Goal: Download file/media

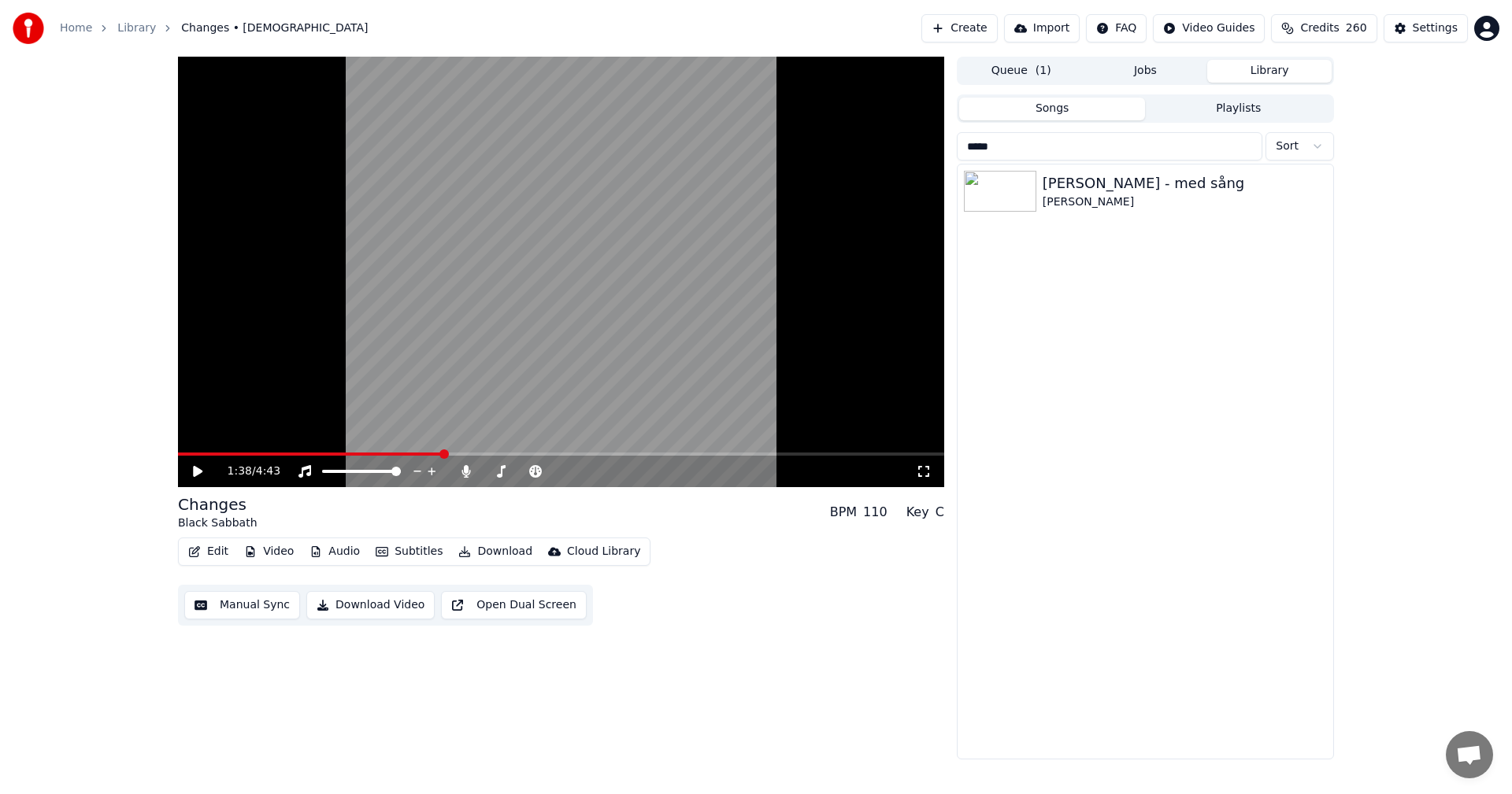
click at [1257, 108] on button "Playlists" at bounding box center [1238, 109] width 187 height 23
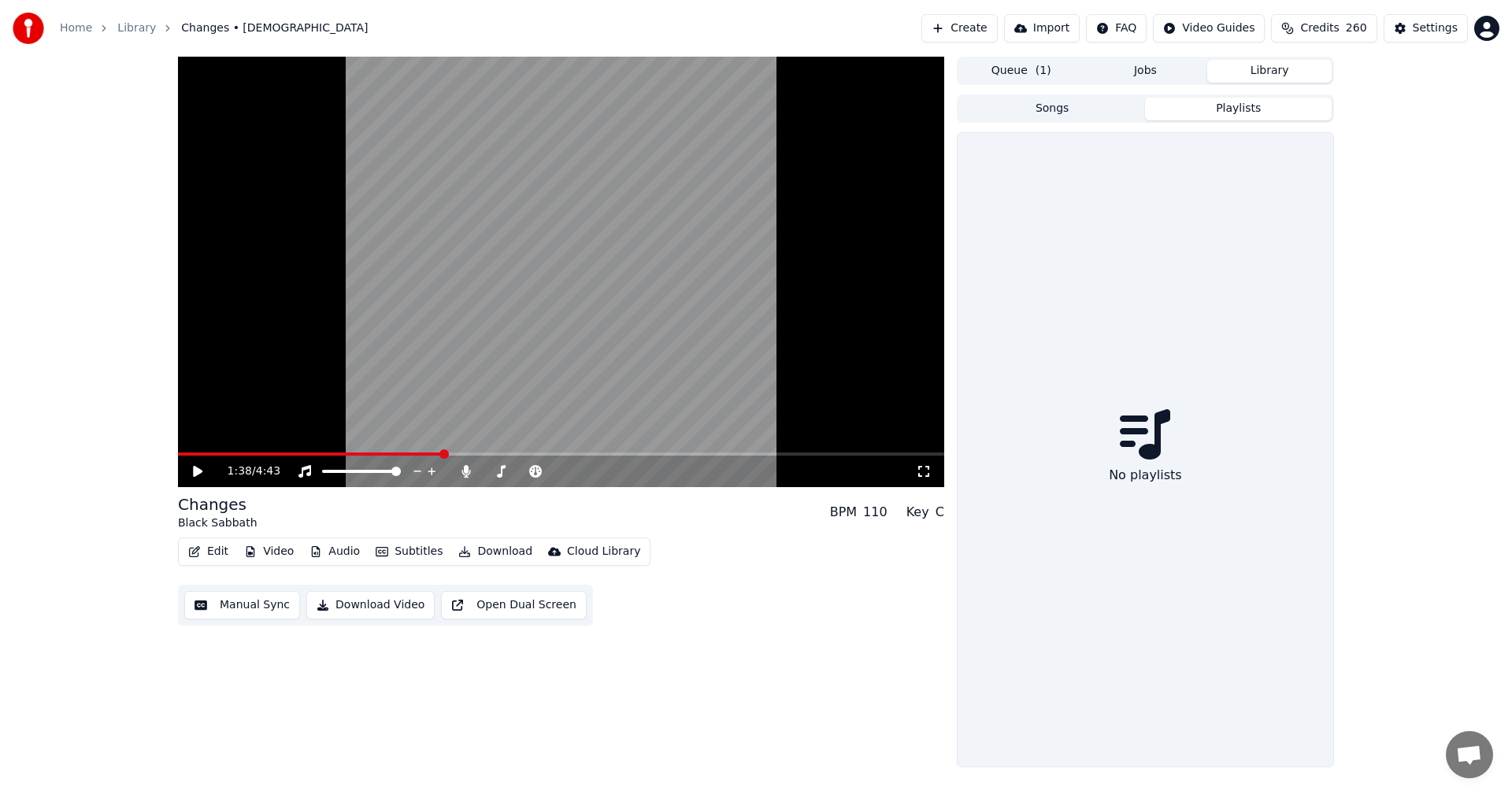
click at [1274, 76] on button "Library" at bounding box center [1269, 72] width 125 height 23
click at [1136, 68] on button "Jobs" at bounding box center [1145, 72] width 125 height 23
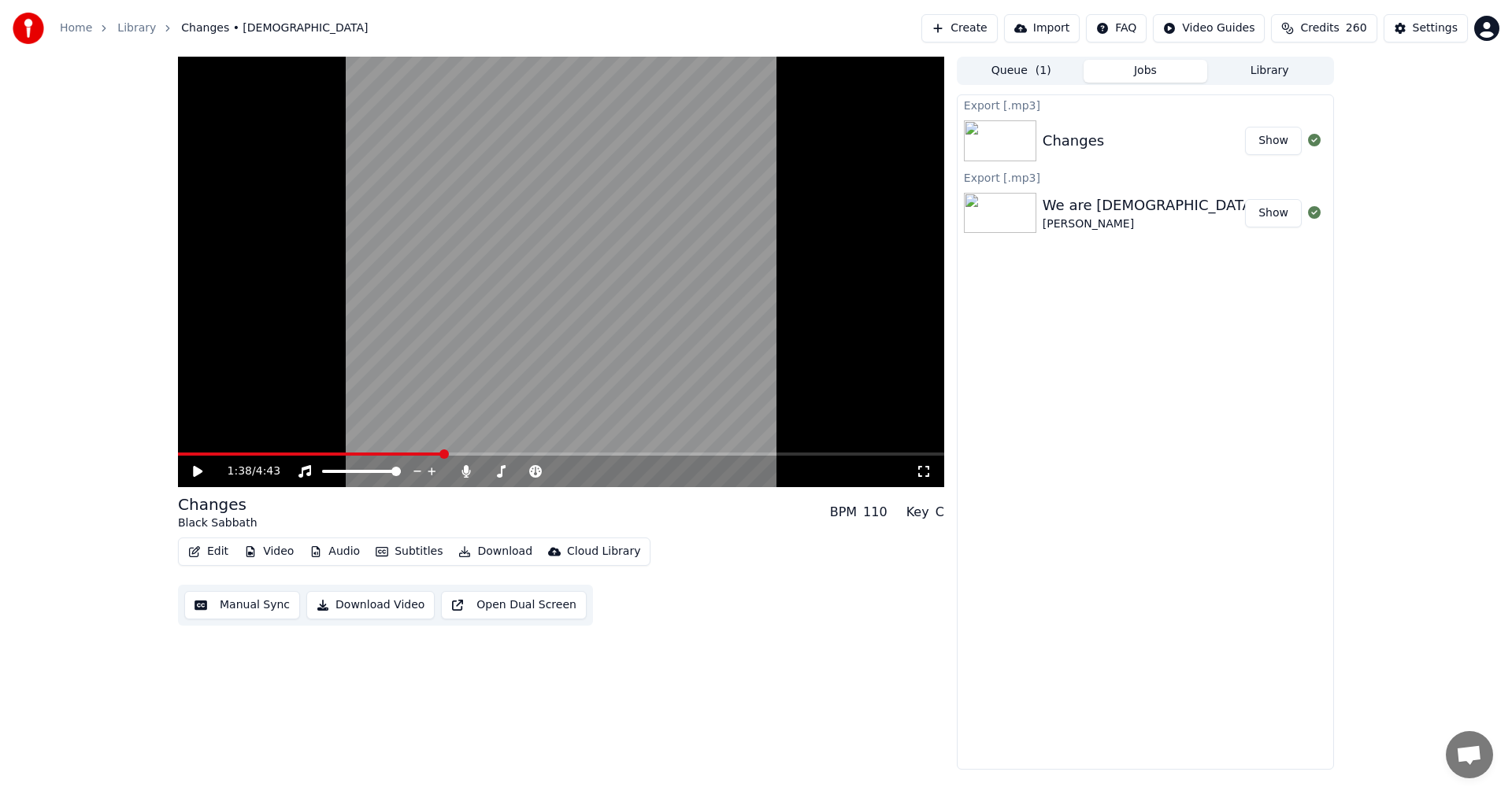
click at [1260, 76] on button "Library" at bounding box center [1269, 72] width 125 height 23
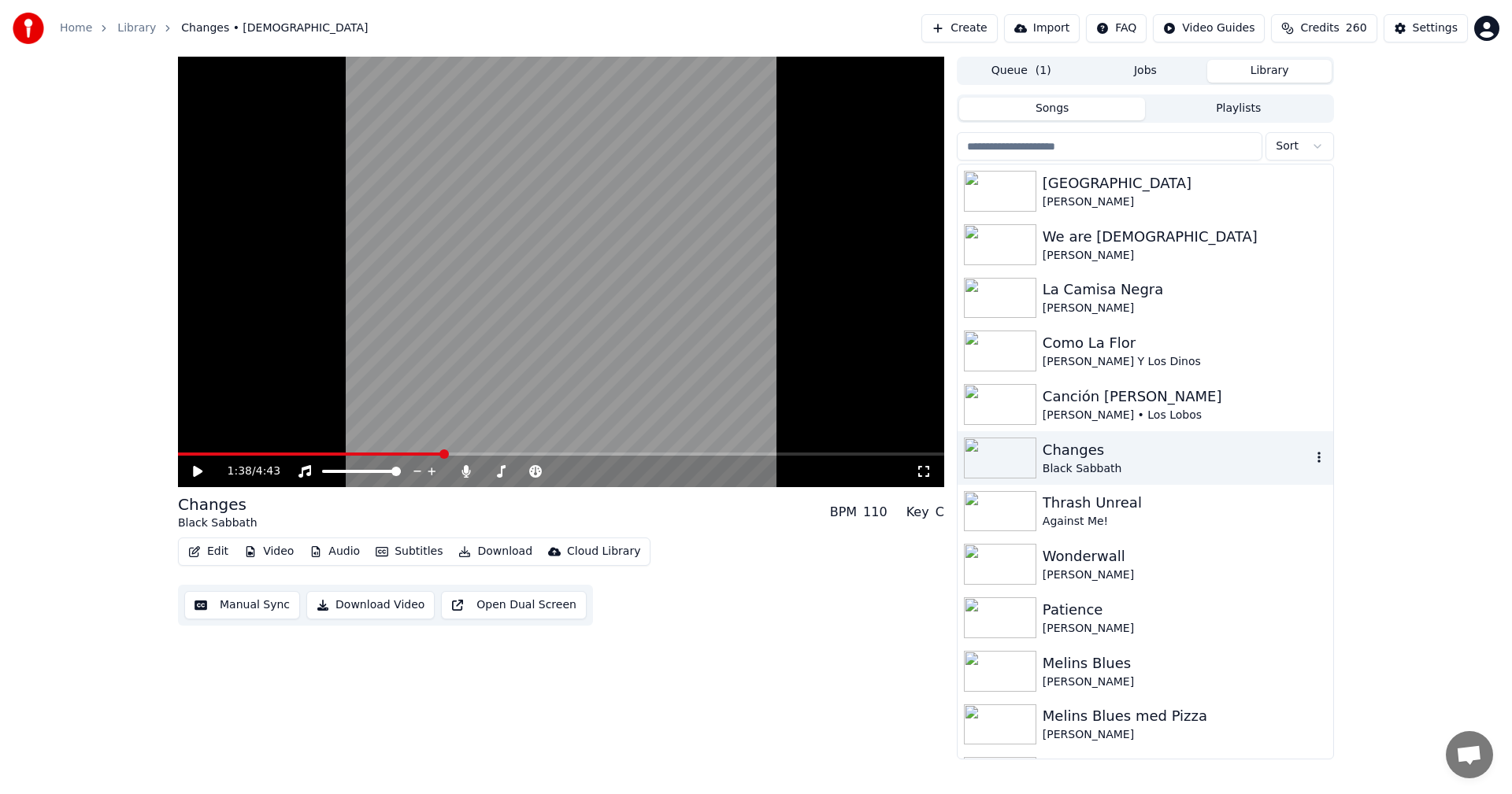
click at [1083, 459] on div "Changes" at bounding box center [1177, 449] width 269 height 22
click at [1074, 452] on div "Changes" at bounding box center [1177, 449] width 269 height 22
click at [484, 476] on span at bounding box center [488, 471] width 10 height 10
click at [185, 471] on div "1:38 / 4:43" at bounding box center [560, 471] width 753 height 16
click at [204, 469] on icon at bounding box center [209, 471] width 37 height 12
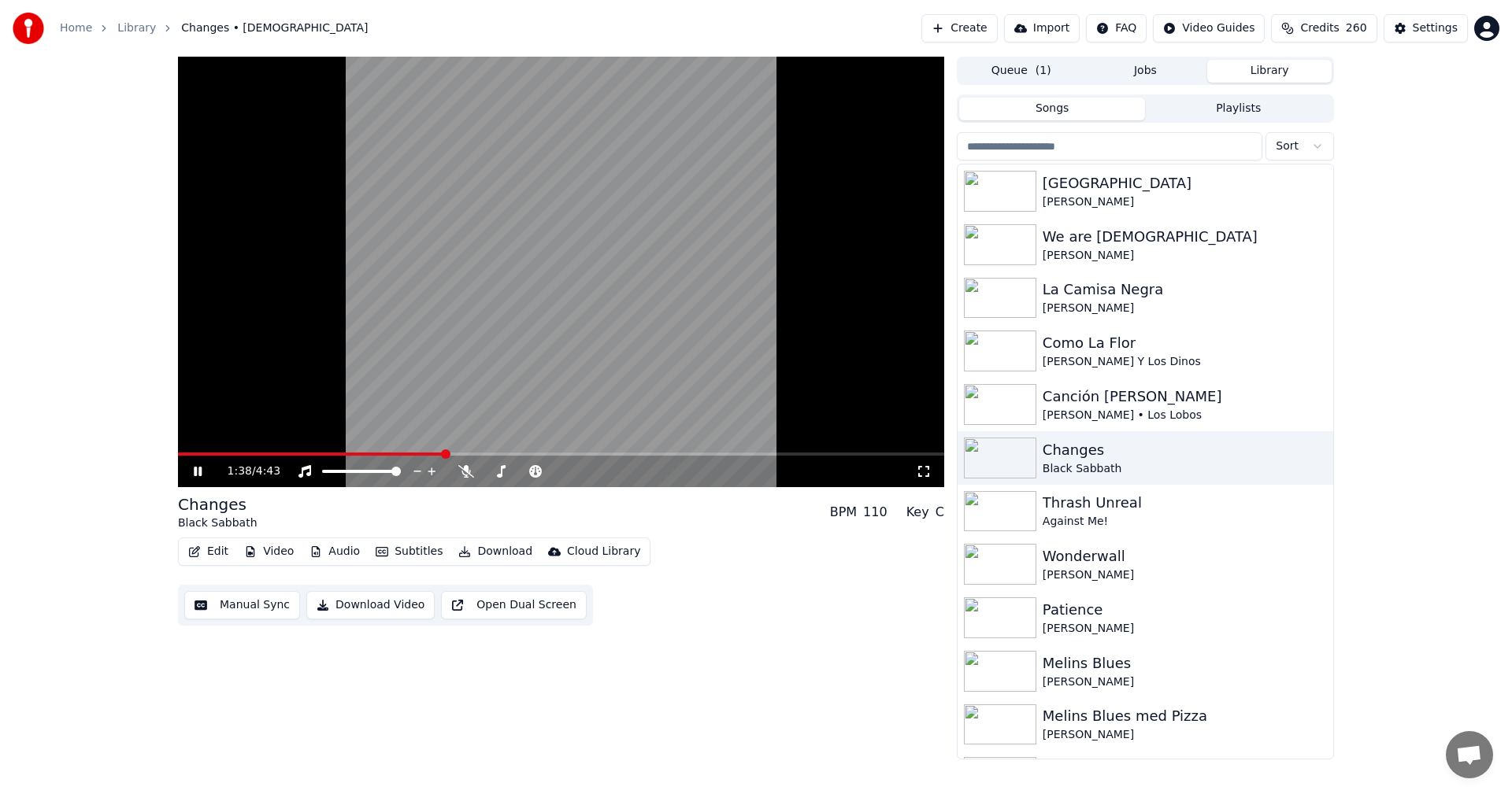
click at [287, 450] on video at bounding box center [561, 271] width 766 height 430
click at [312, 452] on video at bounding box center [561, 271] width 766 height 430
click at [246, 454] on span at bounding box center [313, 455] width 271 height 3
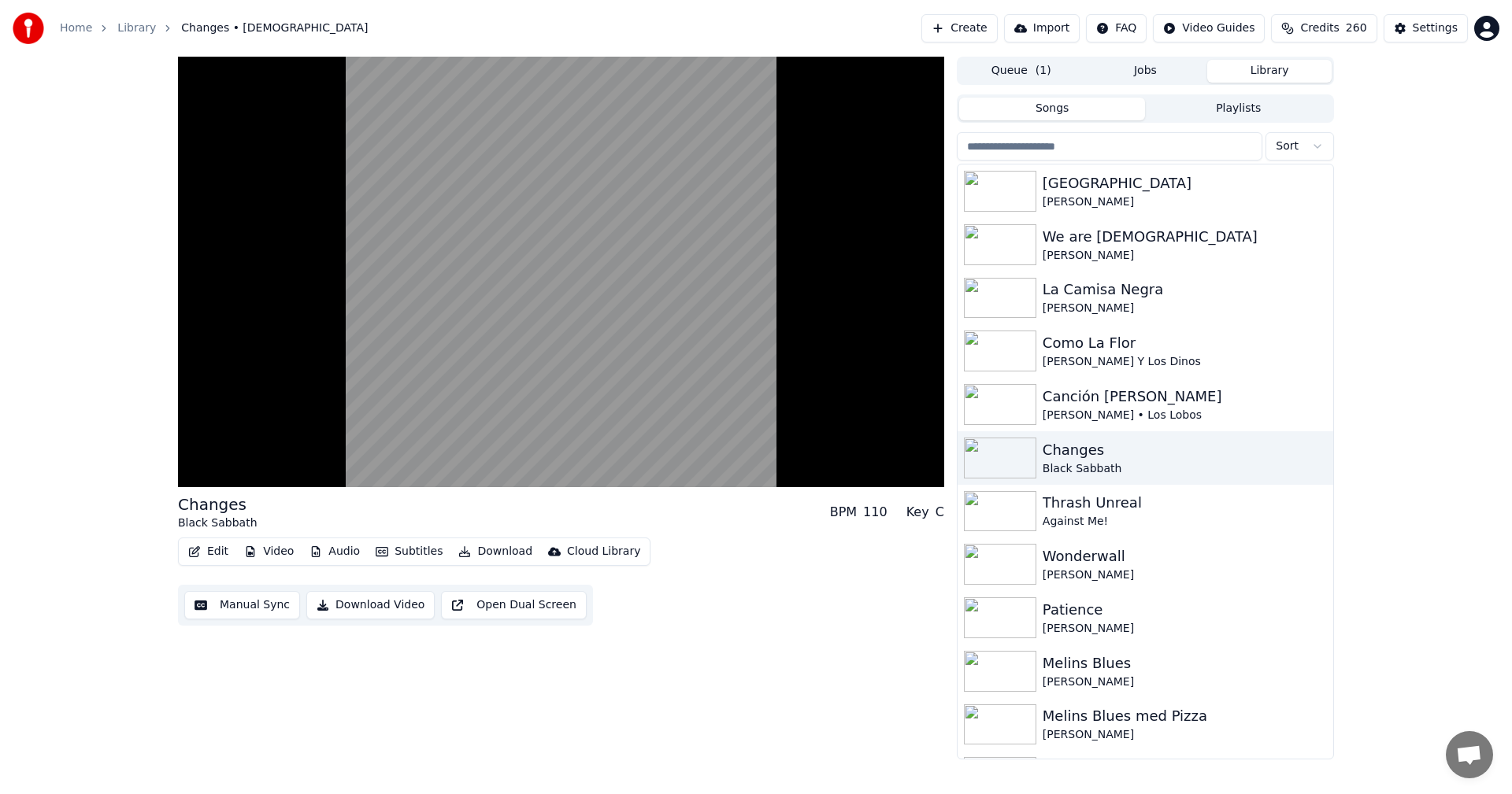
click at [834, 708] on div "Changes Black Sabbath BPM 110 Key C Edit Video Audio Subtitles Download Cloud L…" at bounding box center [561, 407] width 766 height 702
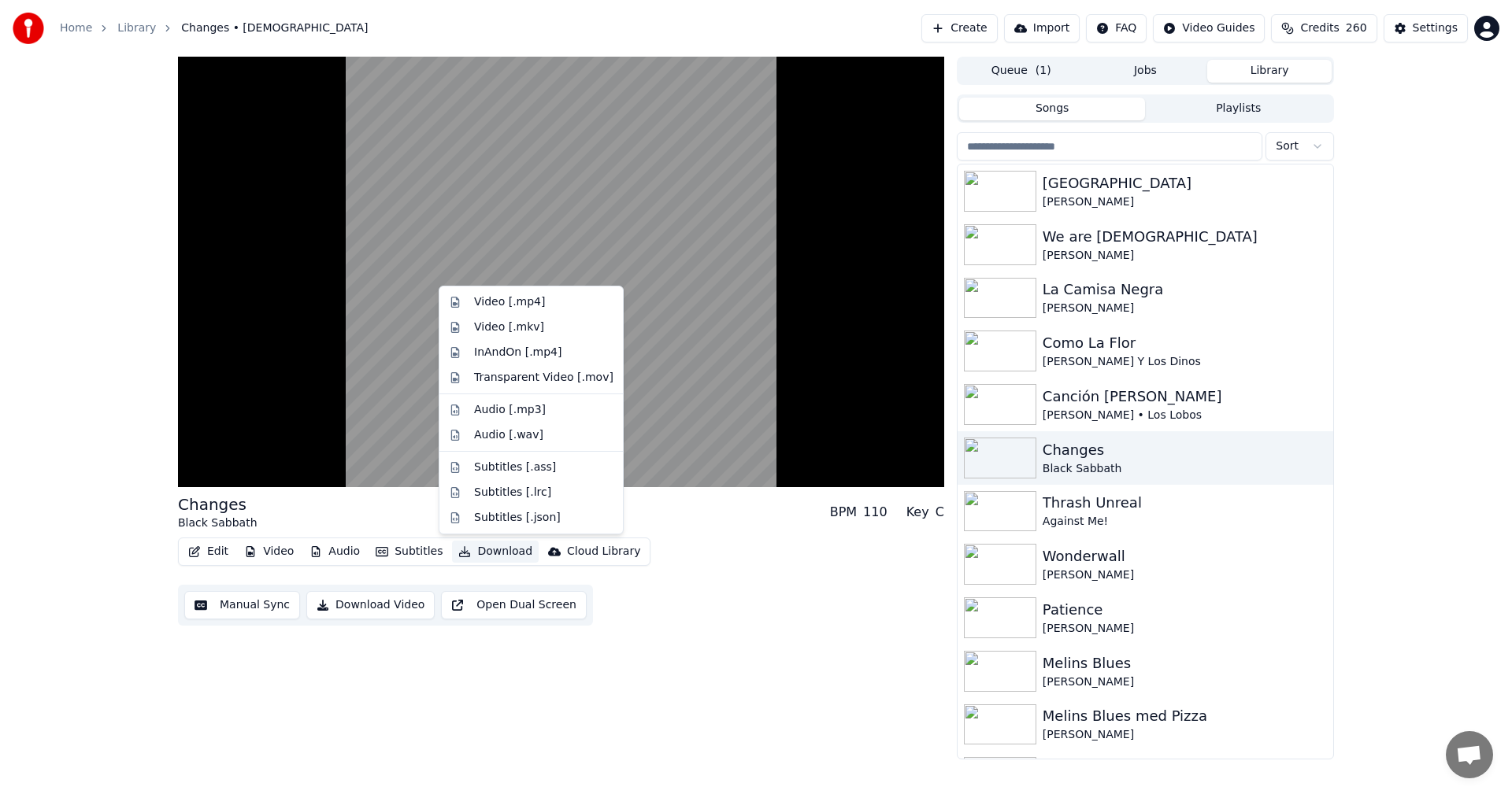
click at [511, 548] on button "Download" at bounding box center [495, 551] width 86 height 22
click at [499, 551] on button "Download" at bounding box center [495, 551] width 86 height 22
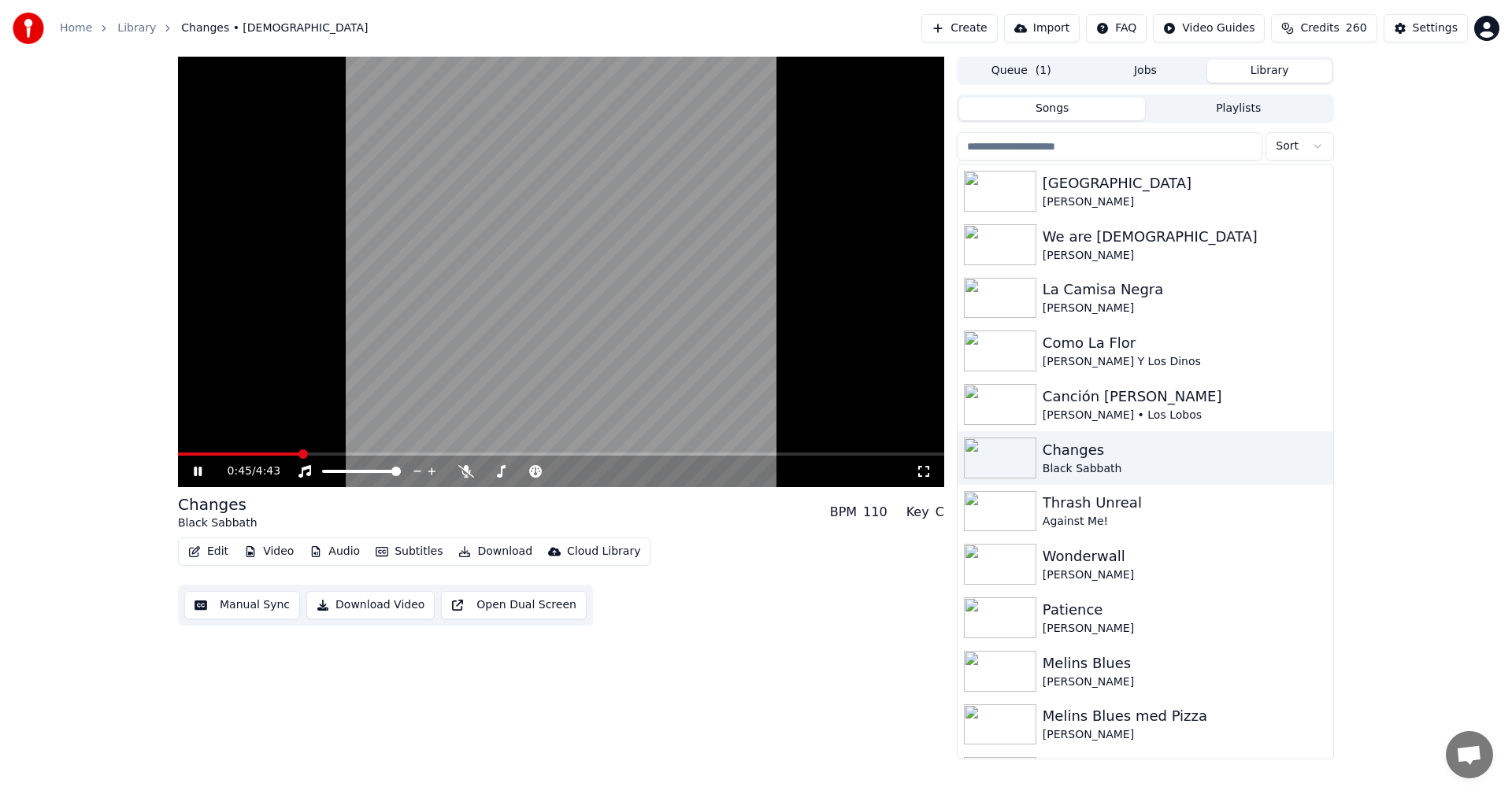
click at [499, 551] on button "Download" at bounding box center [495, 551] width 86 height 22
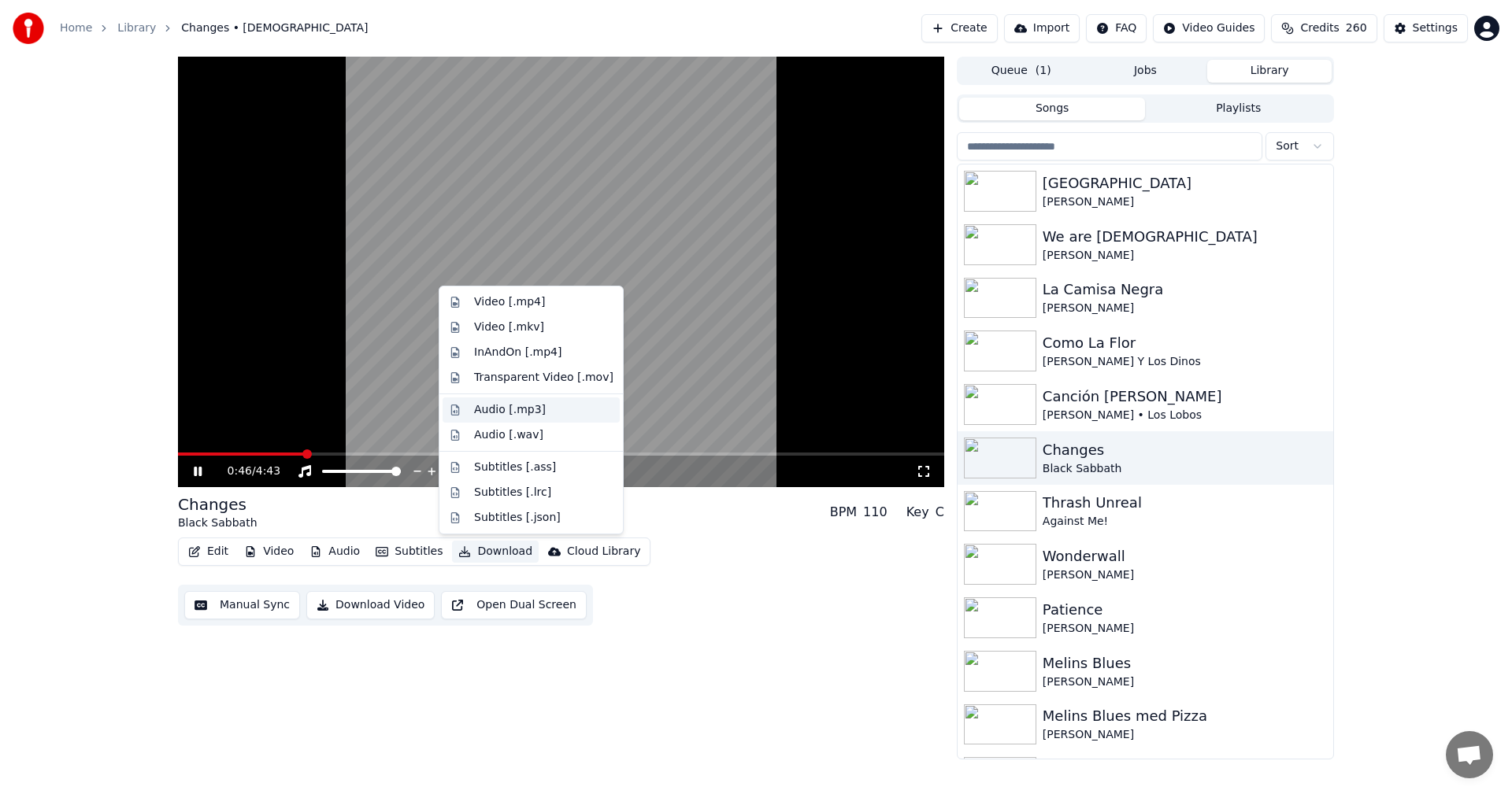
click at [540, 407] on div "Audio [.mp3]" at bounding box center [544, 410] width 140 height 16
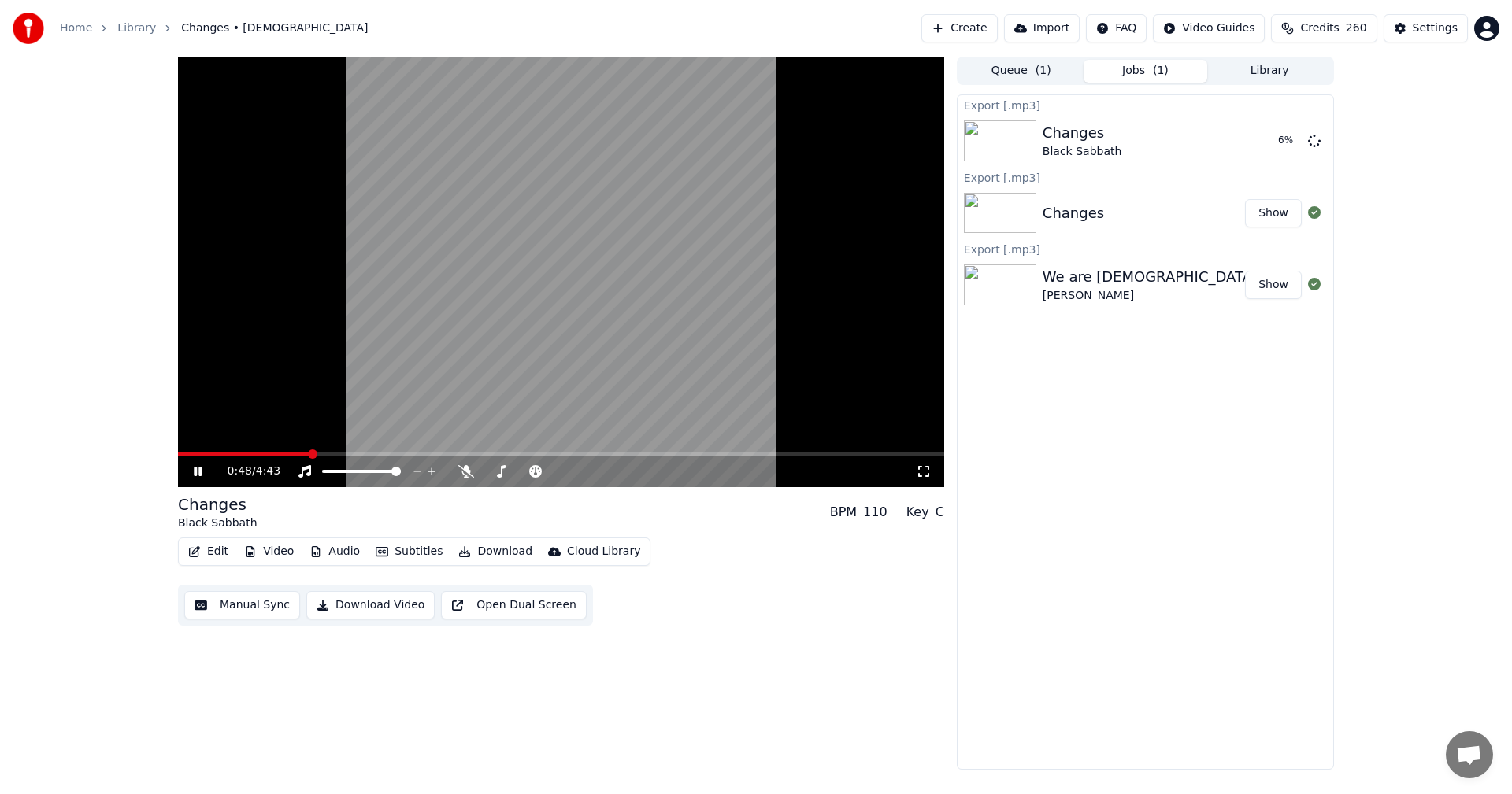
click at [194, 474] on icon at bounding box center [209, 471] width 37 height 12
click at [1282, 76] on button "Library" at bounding box center [1269, 72] width 125 height 23
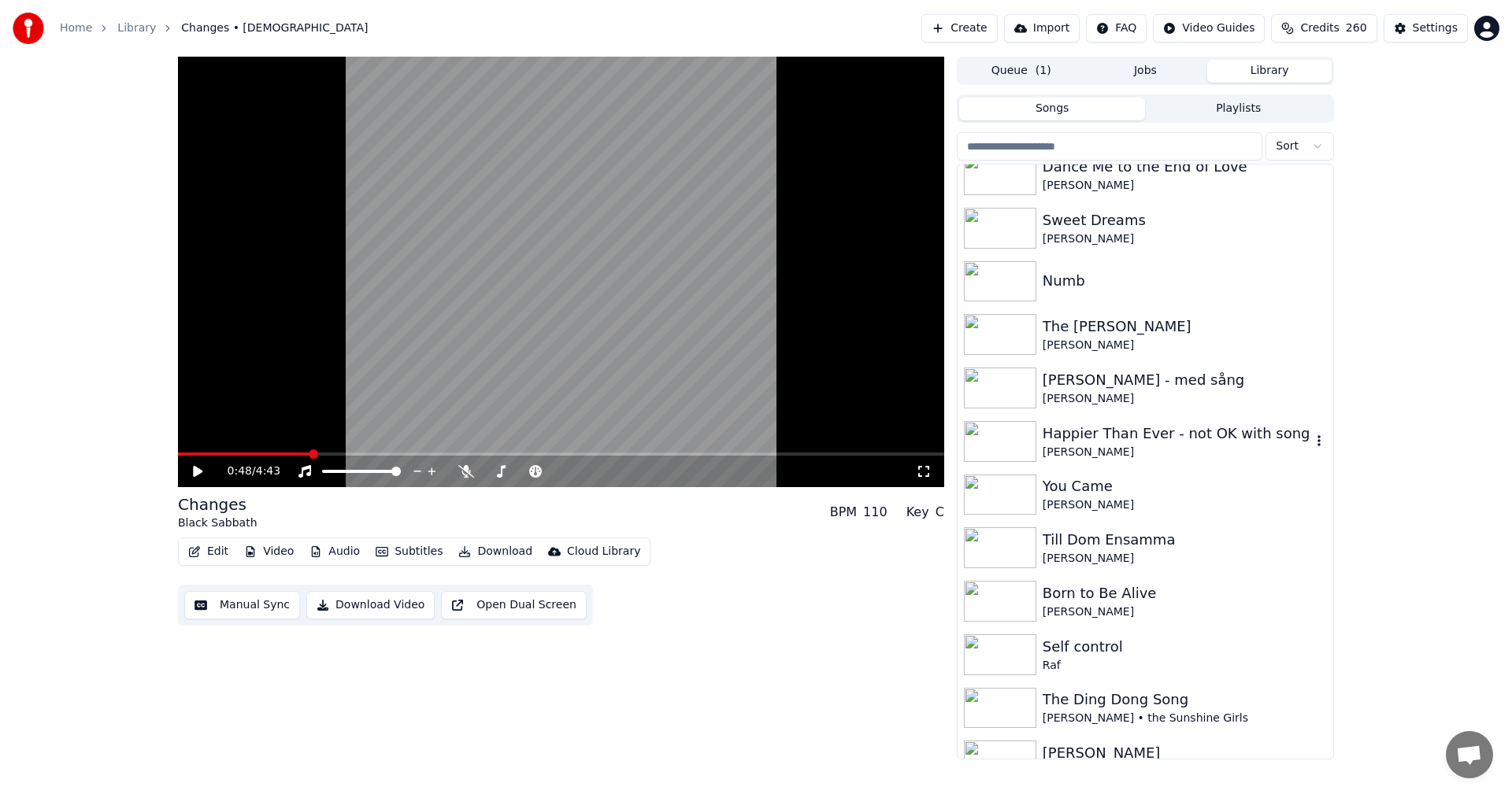
scroll to position [708, 0]
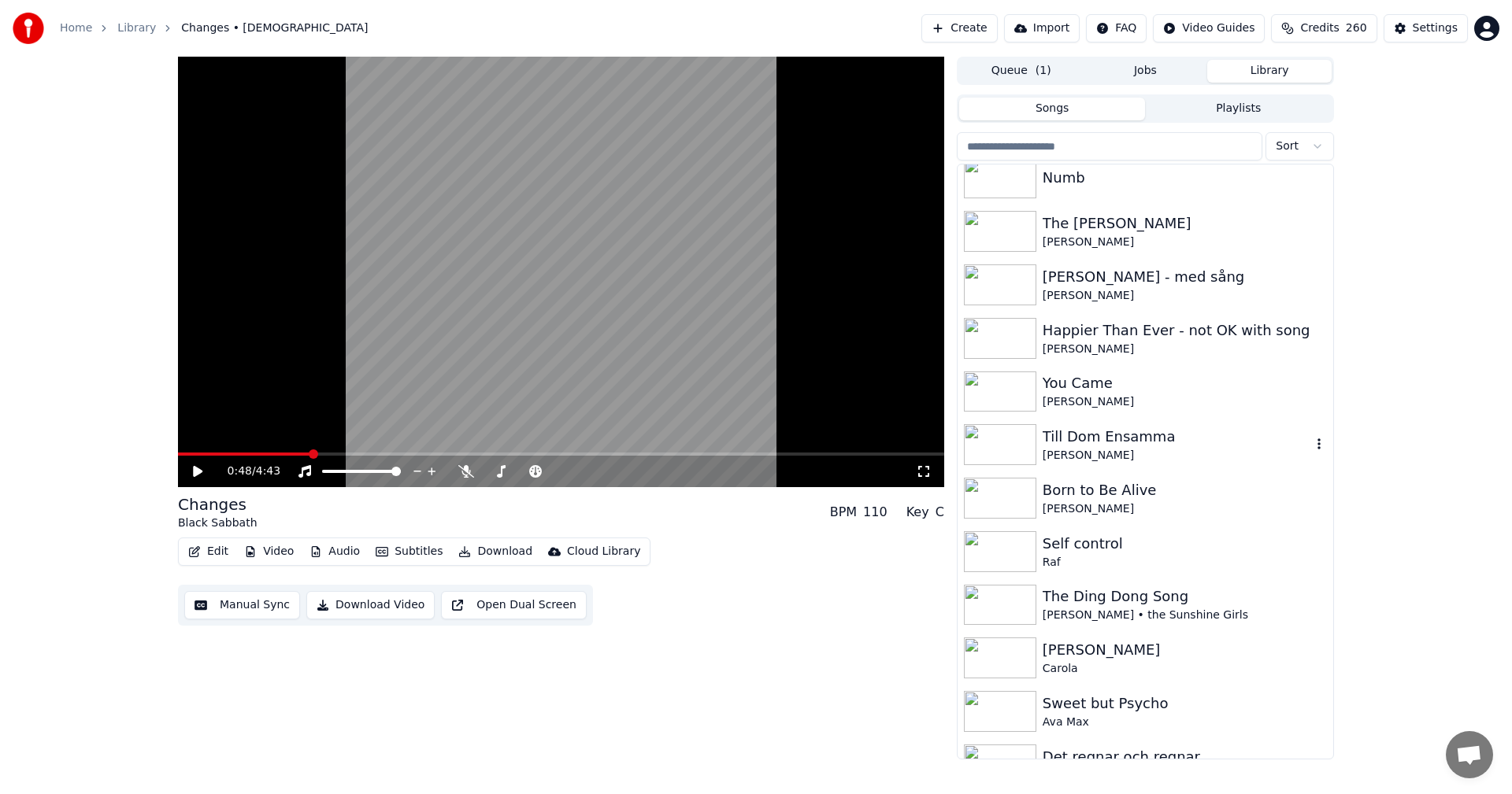
click at [1176, 428] on div "Till Dom Ensamma" at bounding box center [1177, 436] width 269 height 22
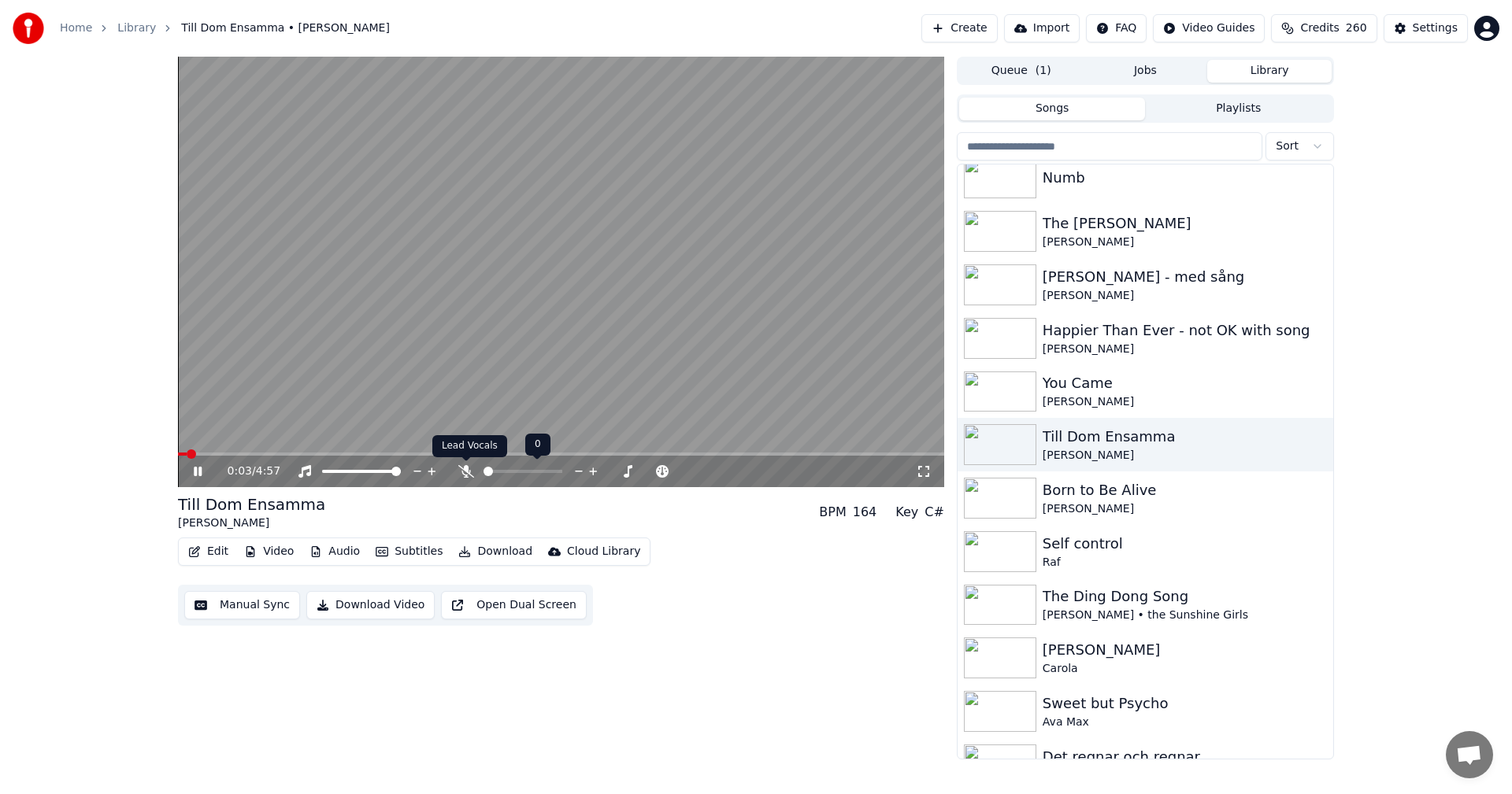
click at [465, 476] on icon at bounding box center [466, 471] width 16 height 12
click at [509, 558] on button "Download" at bounding box center [495, 551] width 86 height 22
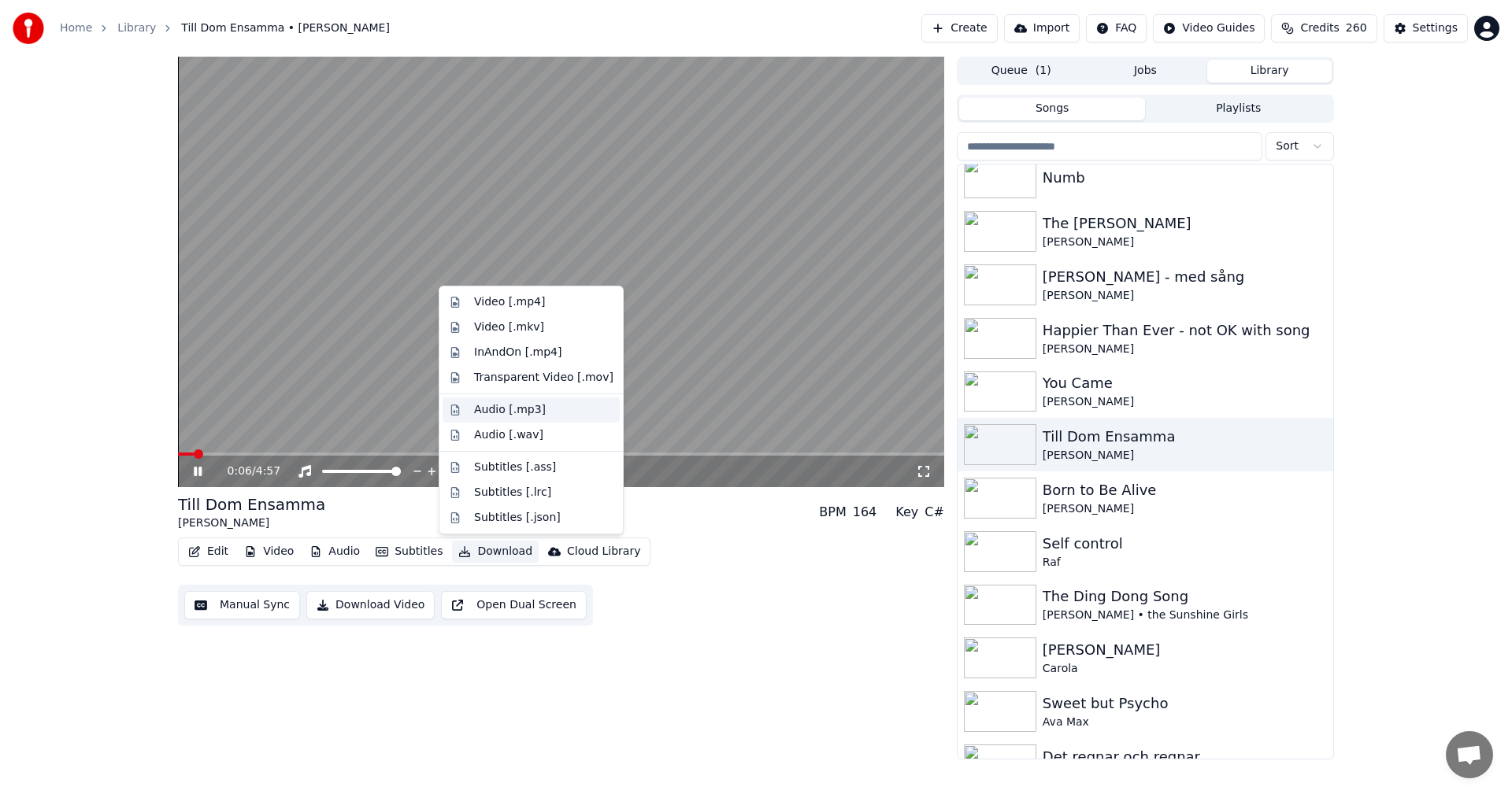
click at [553, 412] on div "Audio [.mp3]" at bounding box center [544, 410] width 140 height 16
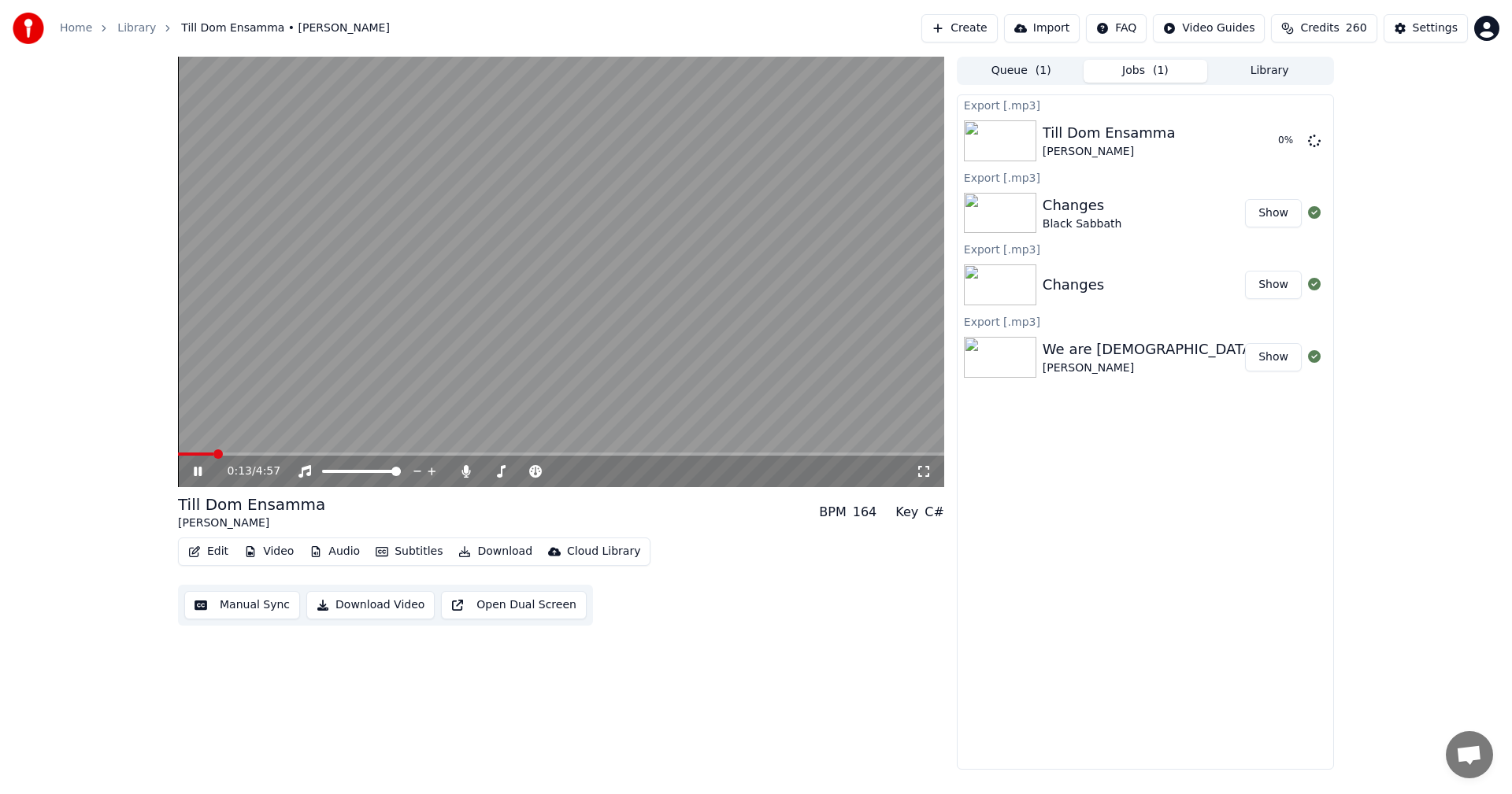
click at [280, 454] on span at bounding box center [561, 455] width 766 height 3
click at [380, 454] on span at bounding box center [561, 455] width 766 height 3
click at [464, 453] on span at bounding box center [561, 455] width 766 height 3
click at [515, 455] on span at bounding box center [561, 455] width 766 height 3
click at [194, 469] on icon at bounding box center [209, 471] width 37 height 12
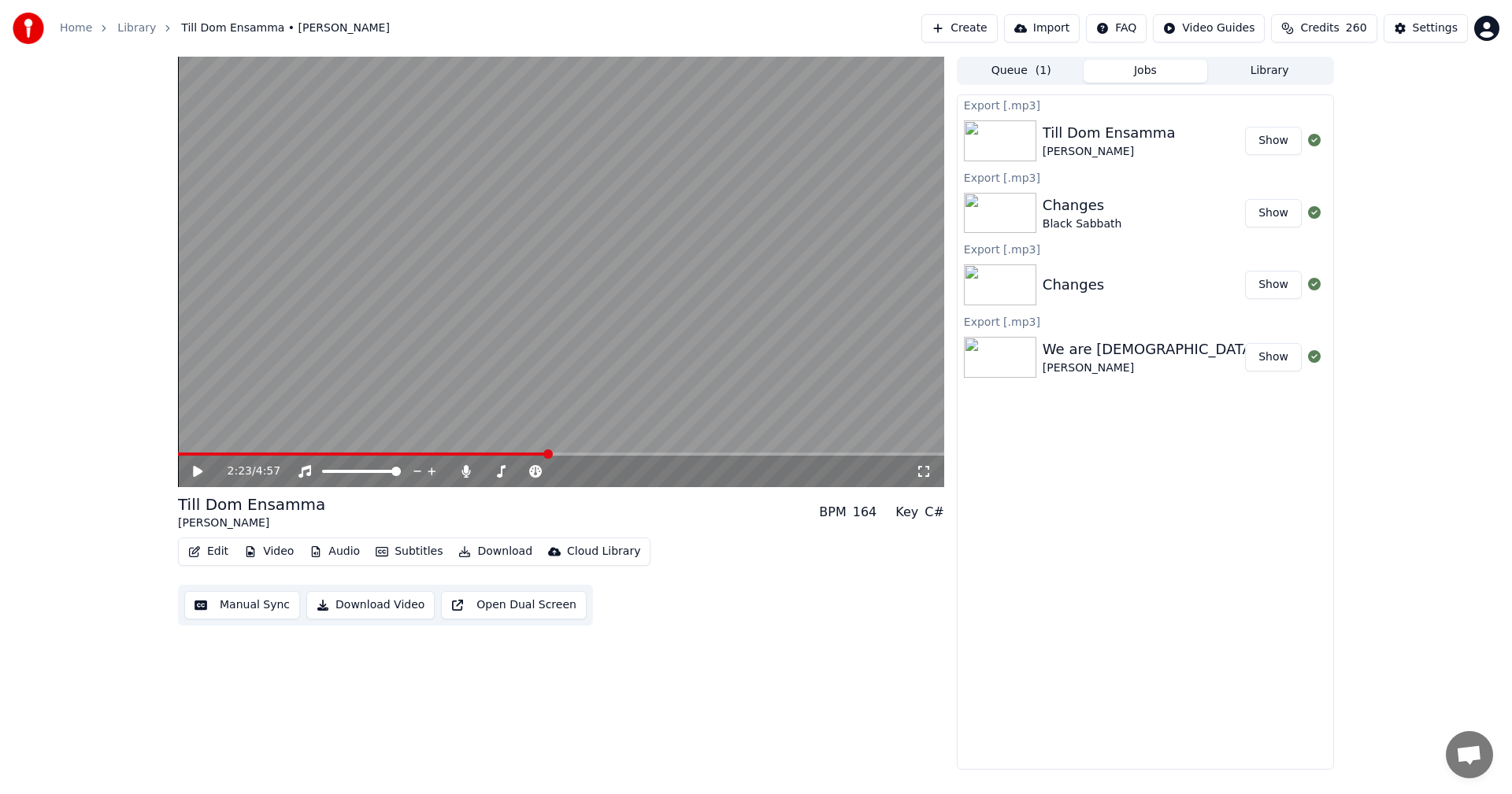
click at [203, 563] on button "Edit" at bounding box center [208, 551] width 52 height 22
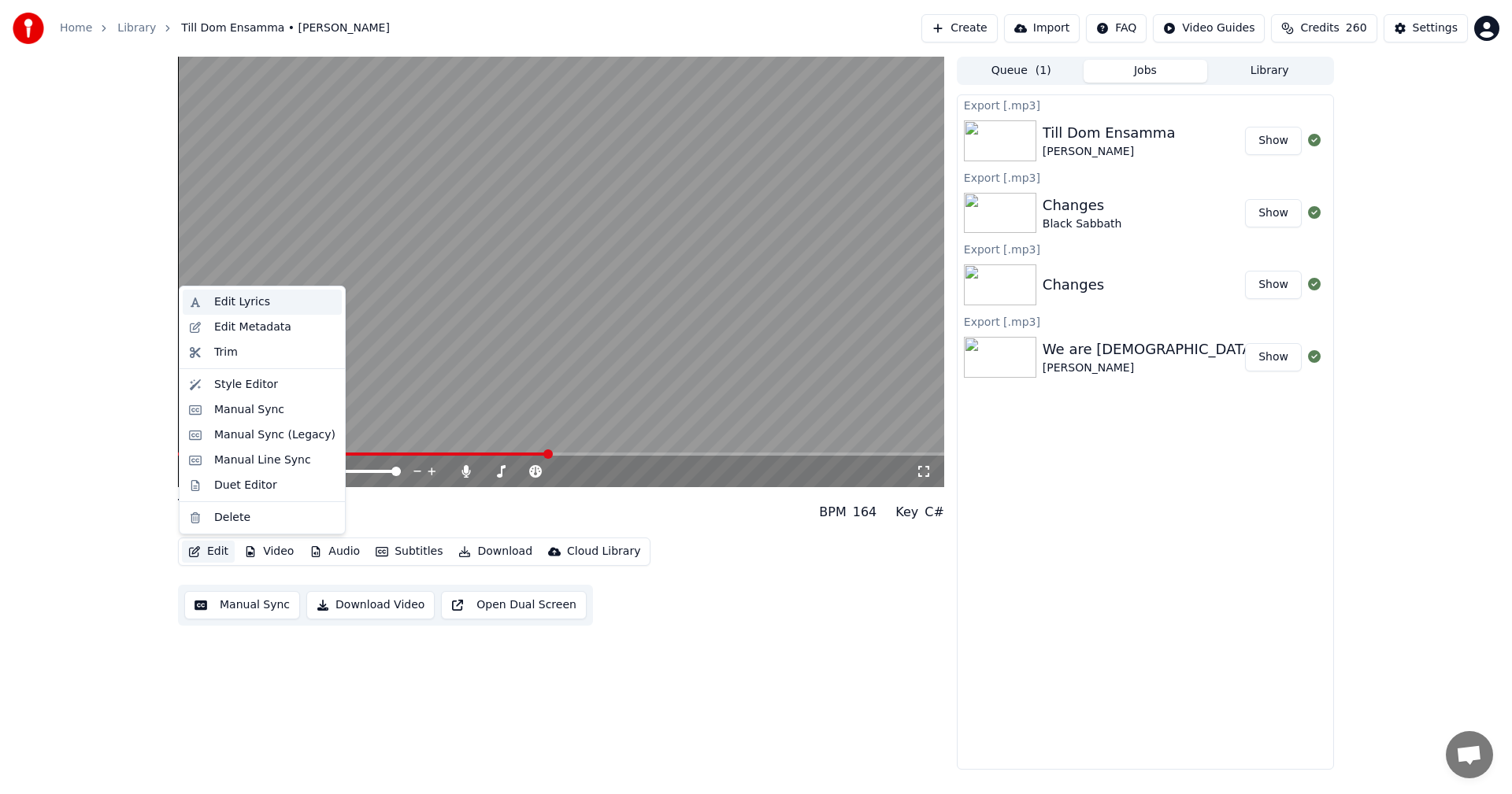
click at [253, 305] on div "Edit Lyrics" at bounding box center [242, 302] width 56 height 16
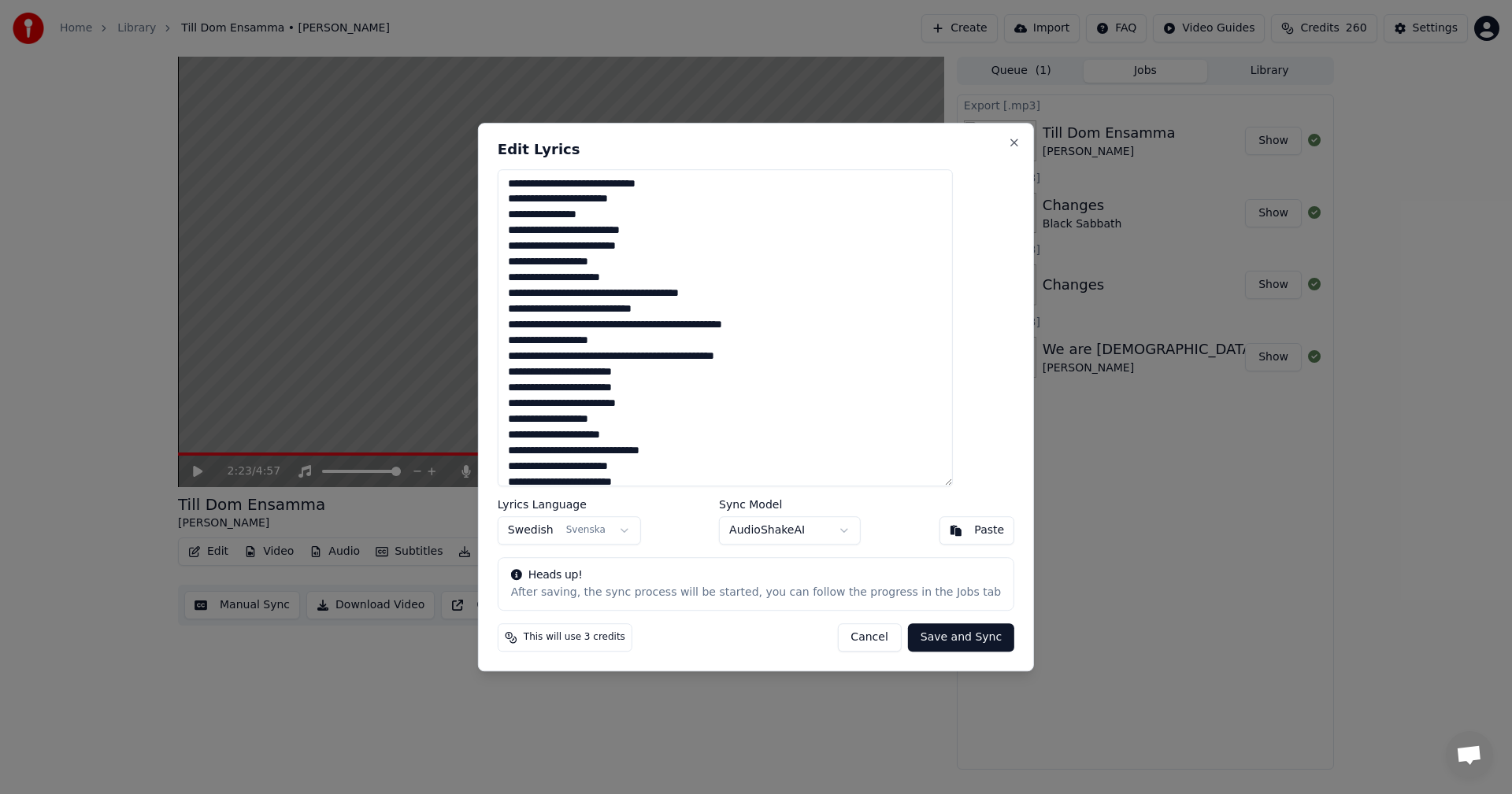
click at [685, 256] on textarea at bounding box center [725, 328] width 455 height 318
click at [862, 633] on button "Cancel" at bounding box center [869, 637] width 64 height 28
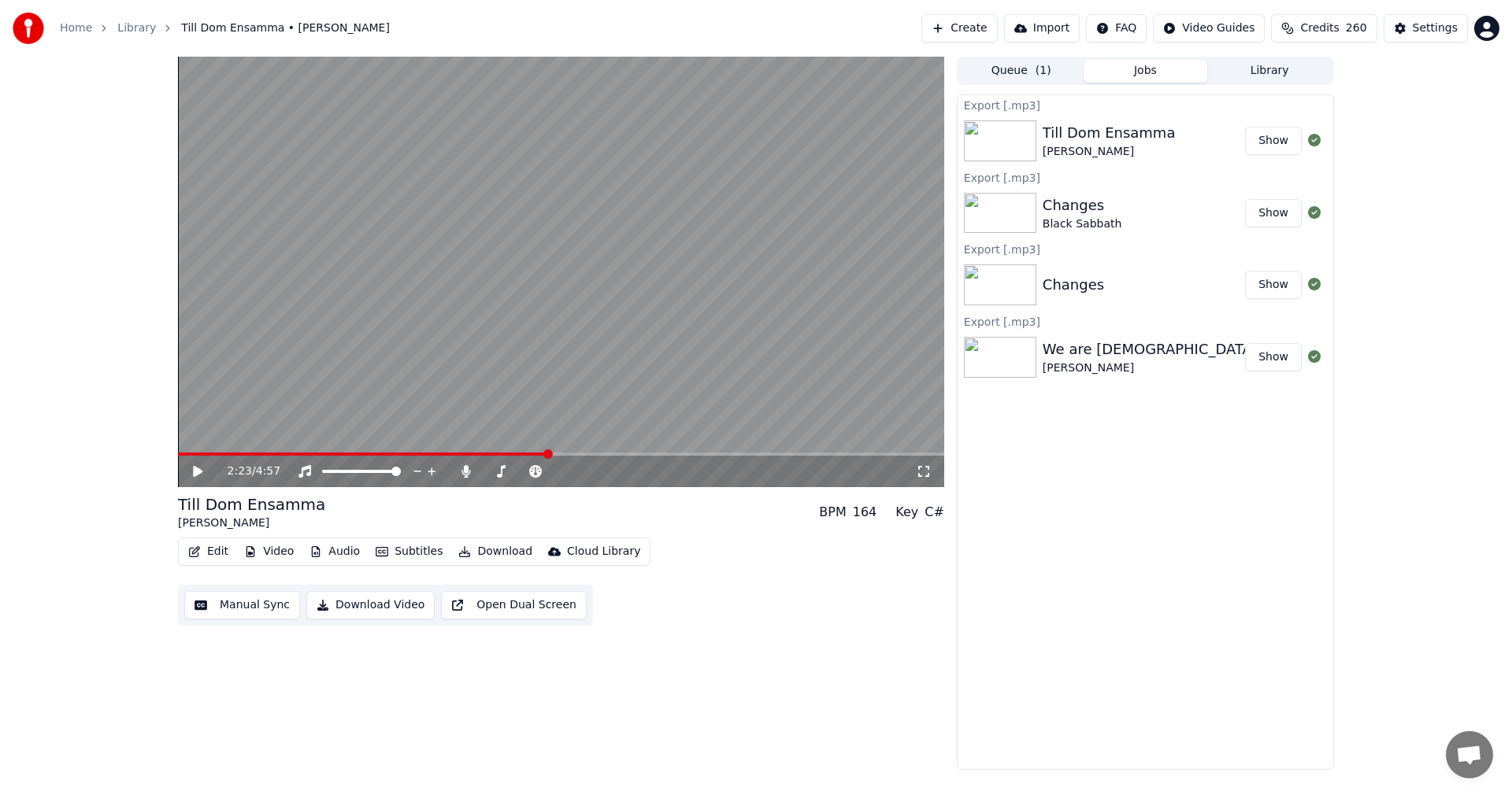
click at [210, 551] on button "Edit" at bounding box center [208, 551] width 52 height 22
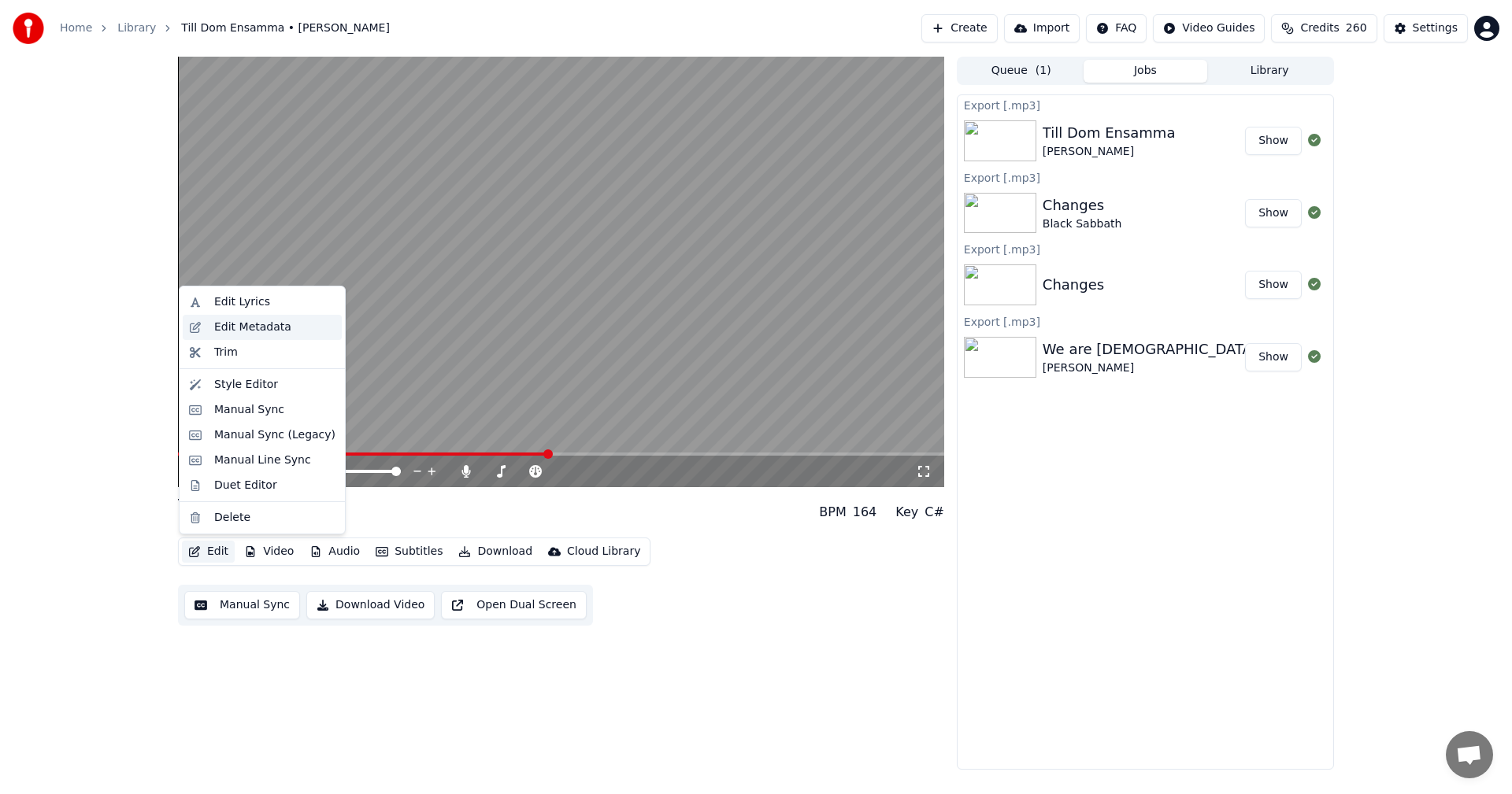
click at [272, 321] on div "Edit Metadata" at bounding box center [252, 327] width 77 height 16
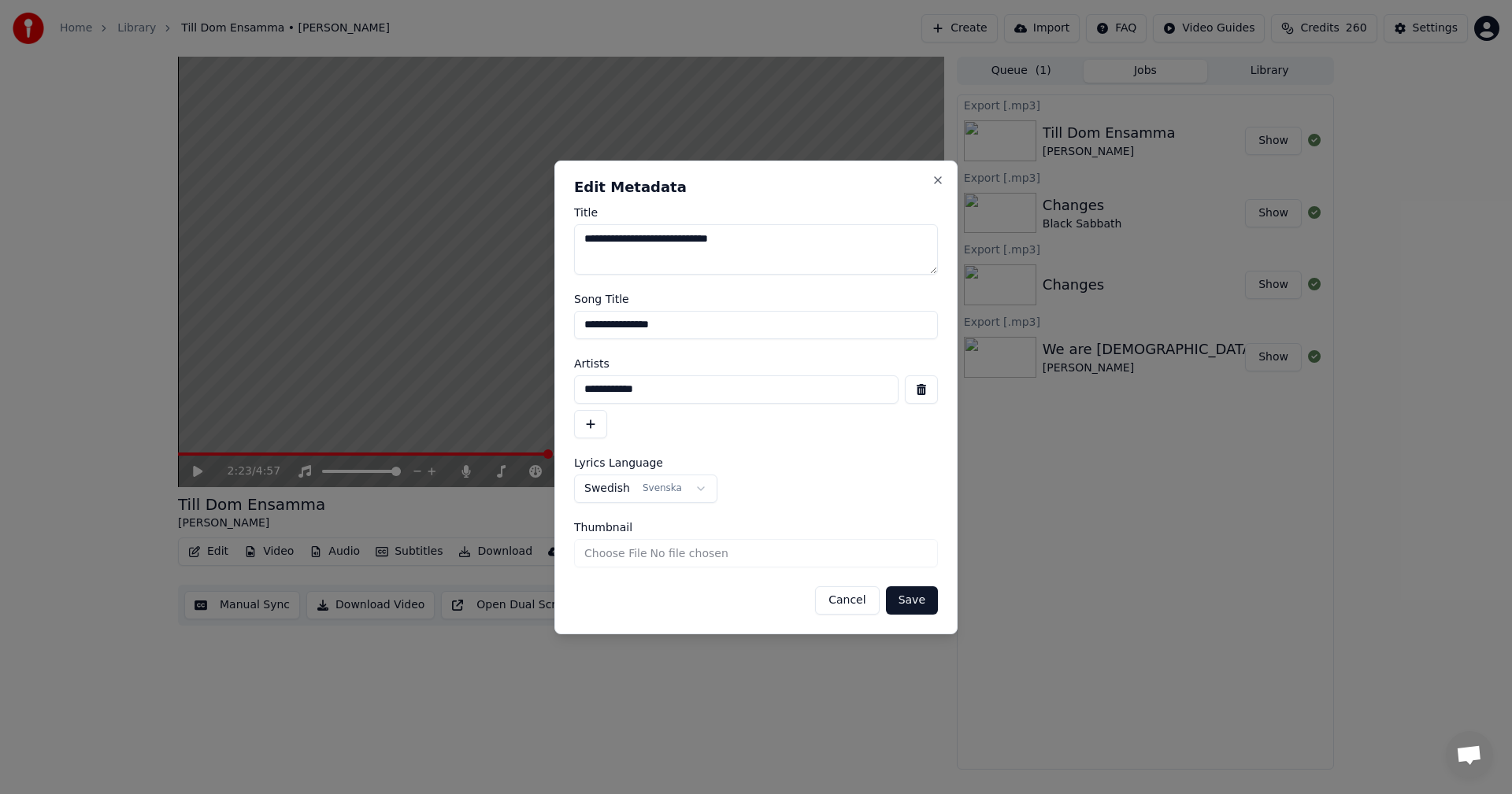
drag, startPoint x: 698, startPoint y: 397, endPoint x: 500, endPoint y: 402, distance: 198.1
click at [510, 397] on body "**********" at bounding box center [756, 397] width 1512 height 794
click at [673, 330] on input "**********" at bounding box center [756, 325] width 364 height 28
drag, startPoint x: 663, startPoint y: 325, endPoint x: 408, endPoint y: 339, distance: 255.4
click at [435, 331] on body "**********" at bounding box center [756, 397] width 1512 height 794
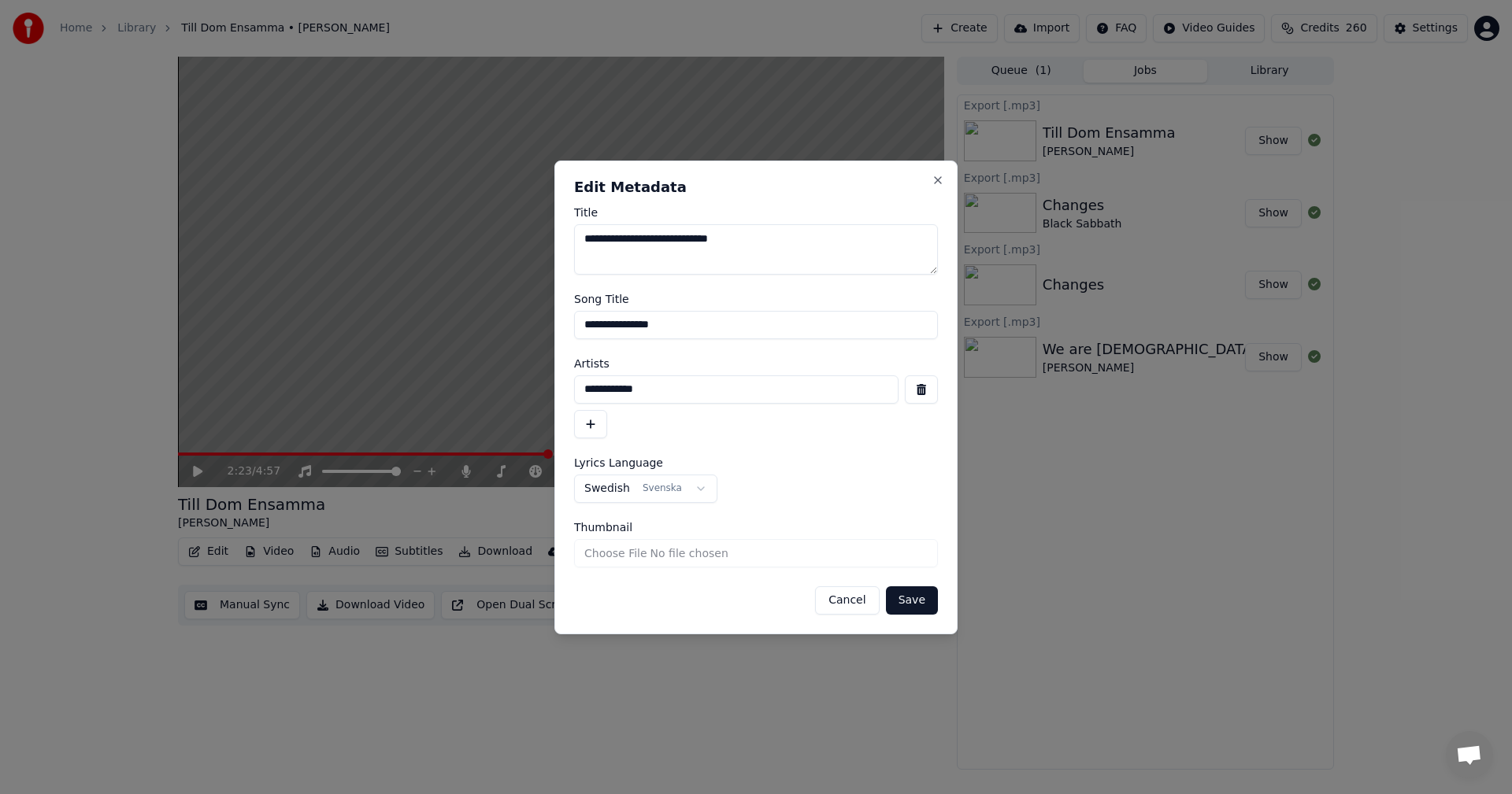
click at [856, 603] on button "Cancel" at bounding box center [846, 600] width 64 height 28
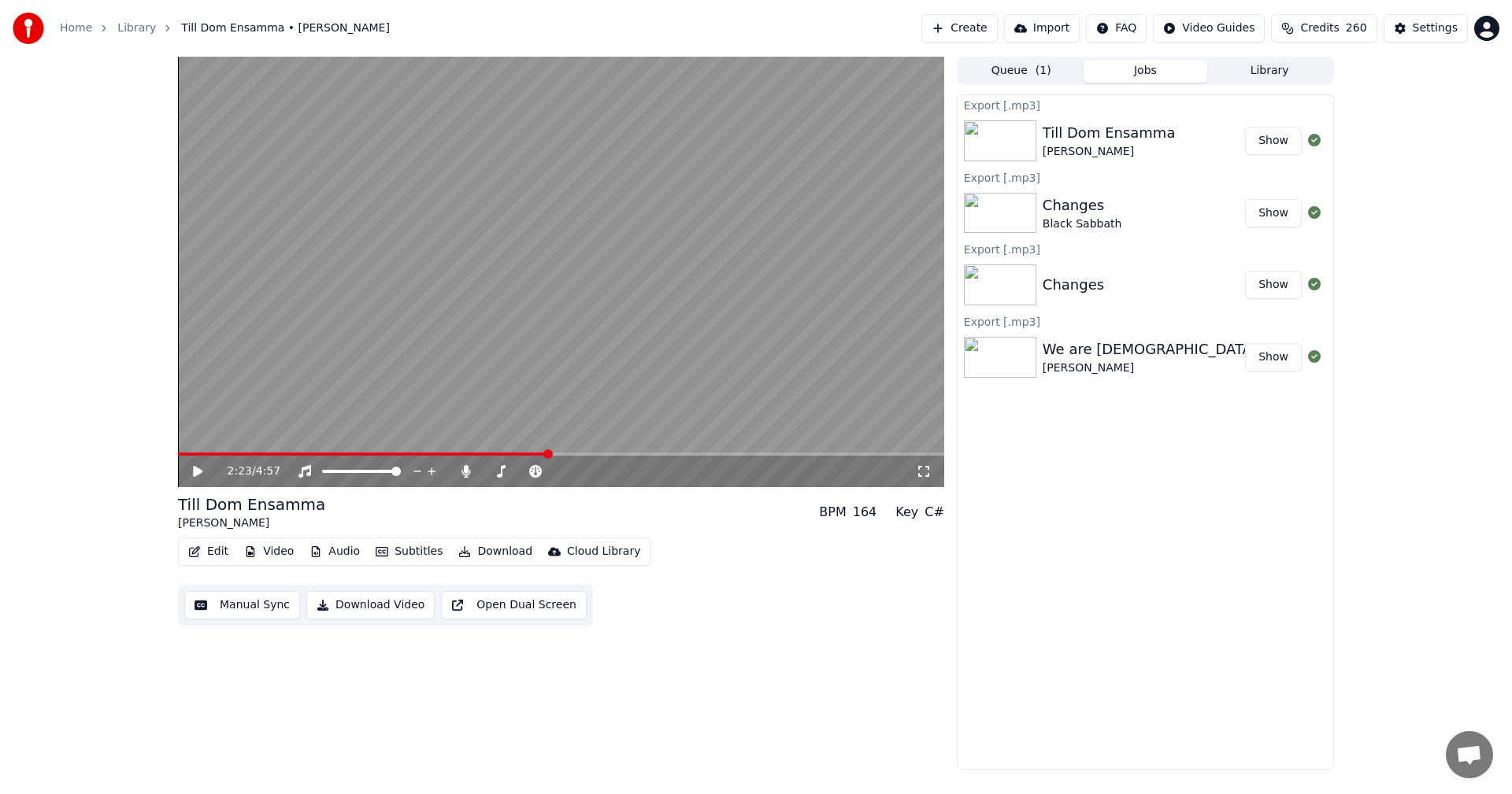
click at [217, 544] on button "Edit" at bounding box center [208, 551] width 52 height 22
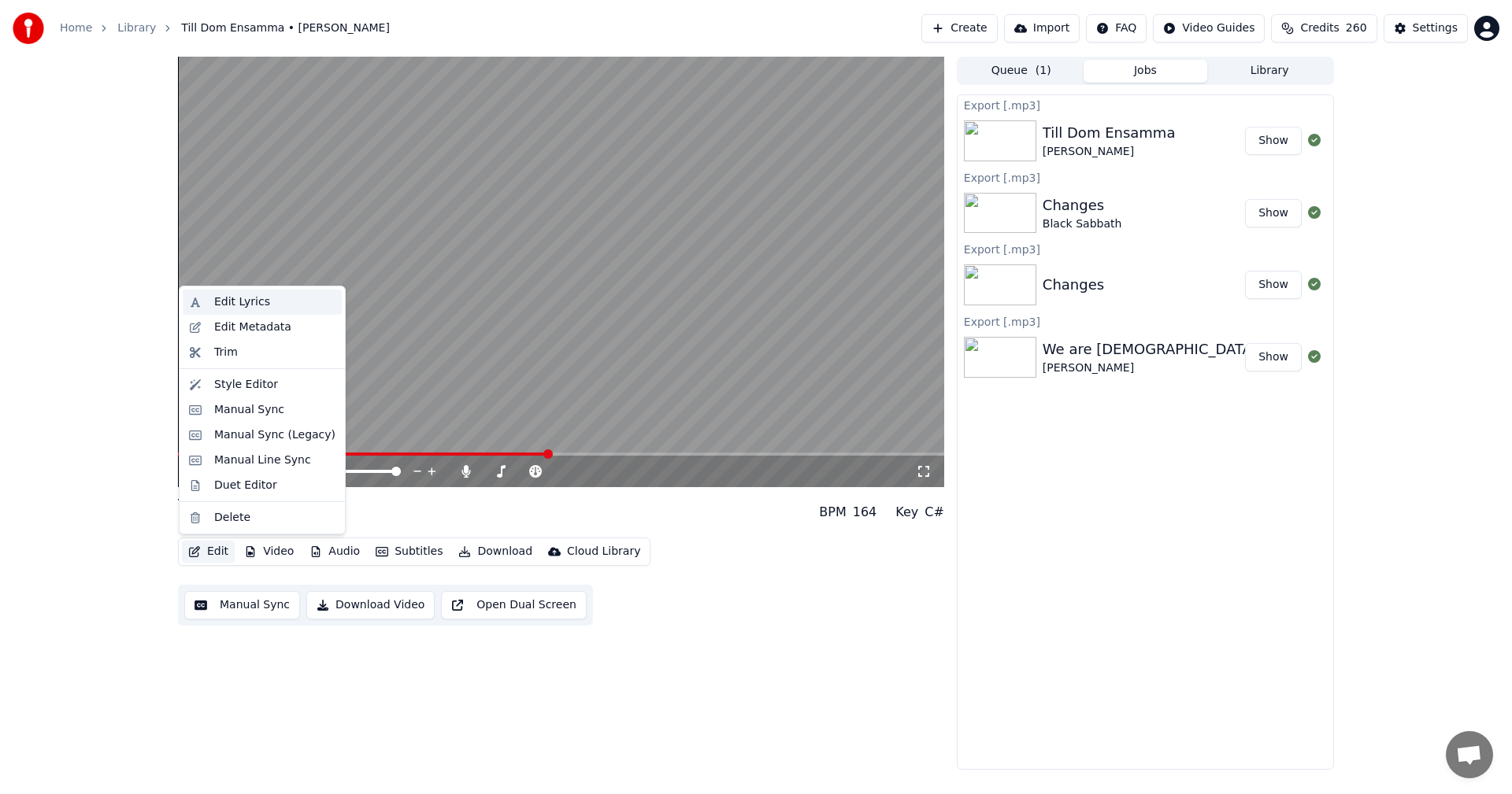
click at [277, 301] on div "Edit Lyrics" at bounding box center [274, 302] width 121 height 16
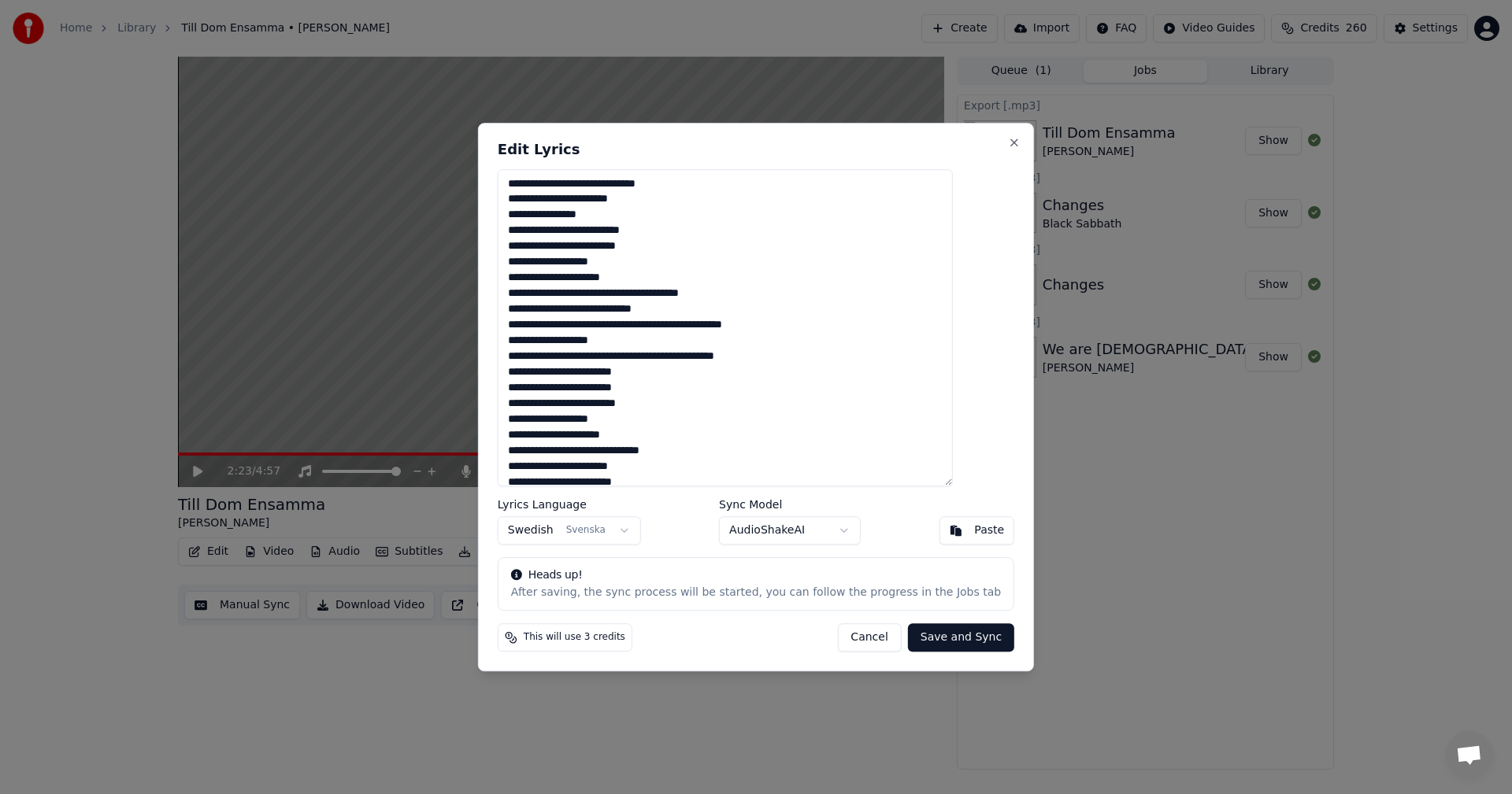
drag, startPoint x: 983, startPoint y: 264, endPoint x: 984, endPoint y: 286, distance: 22.0
click at [984, 286] on div "Edit Lyrics Lyrics Language Swedish Svenska Sync Model AudioShakeAI Paste Heads…" at bounding box center [755, 398] width 556 height 550
click at [890, 225] on textarea at bounding box center [725, 328] width 455 height 318
